Goal: Task Accomplishment & Management: Manage account settings

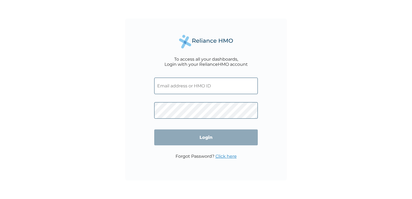
click at [198, 86] on input "text" at bounding box center [206, 86] width 104 height 16
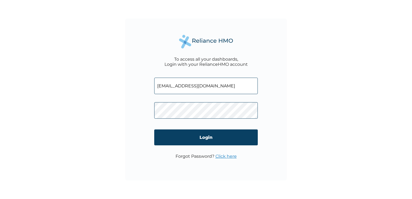
click at [223, 87] on input "obasi.kalu@primesources.net" at bounding box center [206, 86] width 104 height 16
type input "obasi.kalu@cisaninternational.com"
click at [228, 157] on link "Click here" at bounding box center [226, 156] width 21 height 5
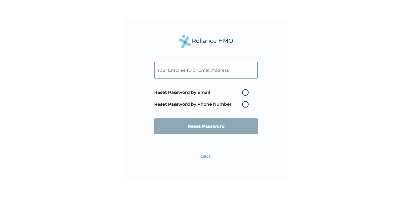
click at [195, 72] on input "text" at bounding box center [206, 70] width 104 height 16
click at [200, 72] on input "text" at bounding box center [206, 70] width 104 height 16
type input "obasi.kalu@primesources.net"
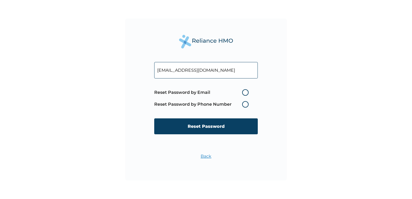
click at [245, 104] on label "Reset Password by Phone Number" at bounding box center [202, 104] width 97 height 6
click at [246, 105] on label "Reset Password by Phone Number" at bounding box center [202, 104] width 97 height 6
click at [246, 93] on label "Reset Password by Email" at bounding box center [202, 92] width 97 height 6
click at [243, 93] on input "Reset Password by Email" at bounding box center [239, 92] width 9 height 9
radio input "true"
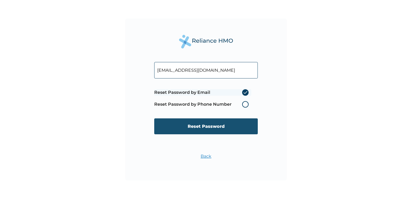
click at [208, 126] on input "Reset Password" at bounding box center [206, 126] width 104 height 16
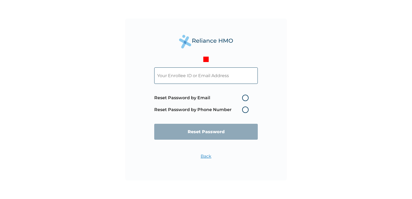
click at [198, 75] on input "text" at bounding box center [206, 75] width 104 height 16
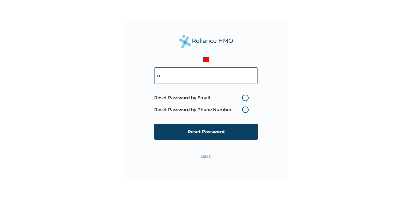
type input "o"
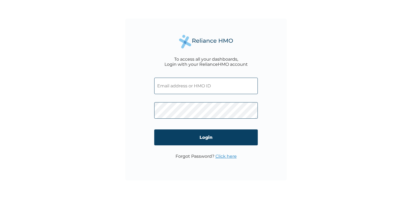
click at [185, 87] on input "text" at bounding box center [206, 86] width 104 height 16
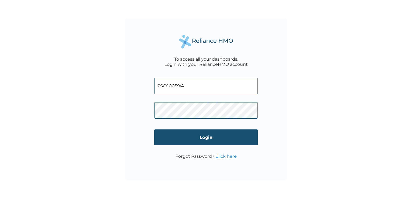
type input "PSC/10059/A"
click at [189, 137] on input "Login" at bounding box center [206, 137] width 104 height 16
